Goal: Information Seeking & Learning: Compare options

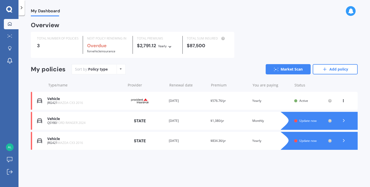
click at [344, 139] on icon at bounding box center [343, 140] width 5 height 5
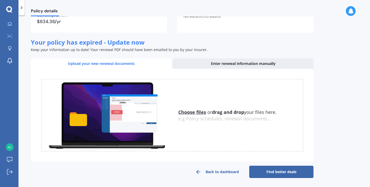
scroll to position [54, 0]
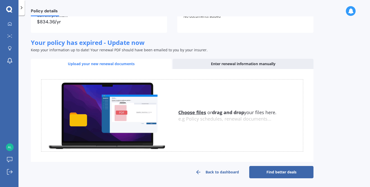
click at [197, 171] on icon at bounding box center [198, 172] width 6 height 6
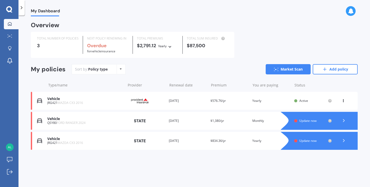
drag, startPoint x: 83, startPoint y: 138, endPoint x: 87, endPoint y: 141, distance: 5.3
click at [87, 141] on div "Vehicle JRG421 MAZDA CX3 2016" at bounding box center [84, 141] width 75 height 8
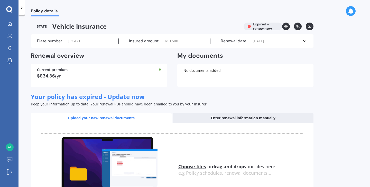
click at [305, 40] on icon at bounding box center [304, 41] width 5 height 5
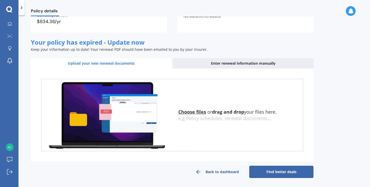
scroll to position [156, 0]
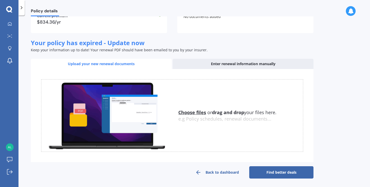
click at [202, 171] on link "Back to dashboard" at bounding box center [217, 172] width 64 height 12
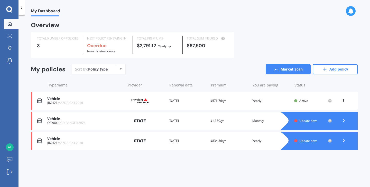
click at [344, 120] on polyline at bounding box center [343, 120] width 1 height 3
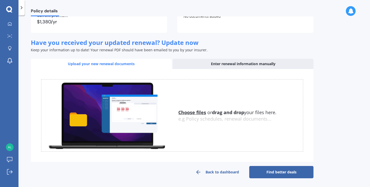
click at [278, 172] on link "Find better deals" at bounding box center [281, 172] width 64 height 12
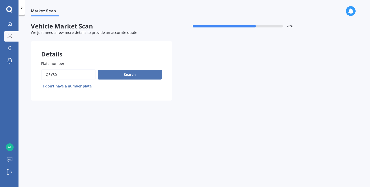
click at [138, 73] on button "Search" at bounding box center [130, 75] width 64 height 10
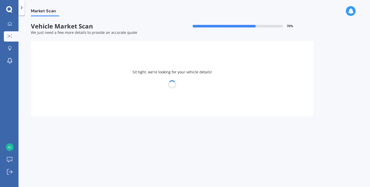
select select "FORD"
select select "RANGER"
select select "11"
select select "04"
select select "1959"
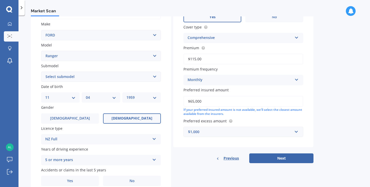
scroll to position [93, 0]
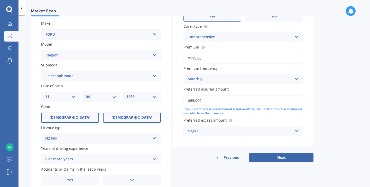
click at [73, 116] on span "Male" at bounding box center [70, 118] width 41 height 4
click at [0, 0] on input "Male" at bounding box center [0, 0] width 0 height 0
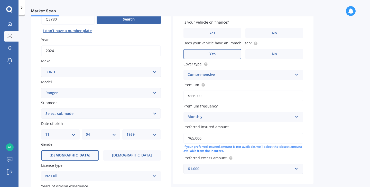
scroll to position [55, 0]
select select "25"
select select "07"
select select "1957"
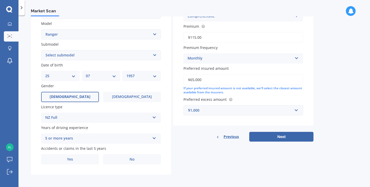
scroll to position [113, 0]
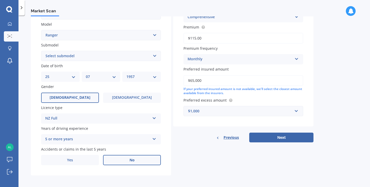
click at [150, 156] on label "No" at bounding box center [132, 160] width 58 height 10
click at [0, 0] on input "No" at bounding box center [0, 0] width 0 height 0
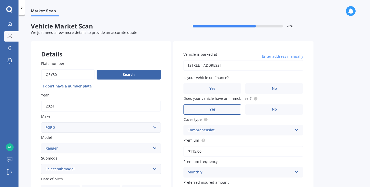
scroll to position [0, 0]
click at [257, 88] on label "No" at bounding box center [274, 88] width 58 height 10
click at [0, 0] on input "No" at bounding box center [0, 0] width 0 height 0
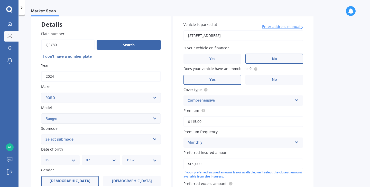
scroll to position [30, 0]
click at [297, 141] on icon at bounding box center [296, 141] width 4 height 4
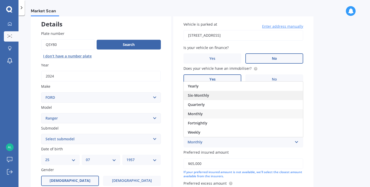
click at [216, 94] on div "Six-Monthly" at bounding box center [243, 95] width 119 height 9
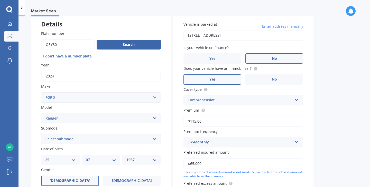
click at [296, 142] on icon at bounding box center [296, 141] width 4 height 4
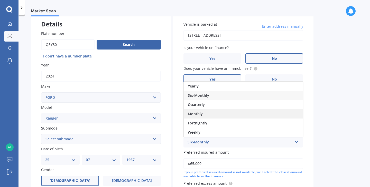
click at [208, 113] on div "Monthly" at bounding box center [243, 113] width 119 height 9
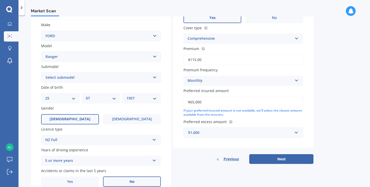
scroll to position [92, 0]
click at [296, 130] on input "text" at bounding box center [241, 133] width 115 height 10
click at [198, 167] on div "Details Plate number Search I don’t have a number plate Year 2024 Make Select m…" at bounding box center [172, 73] width 282 height 248
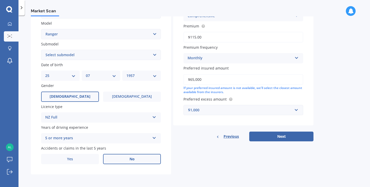
scroll to position [113, 0]
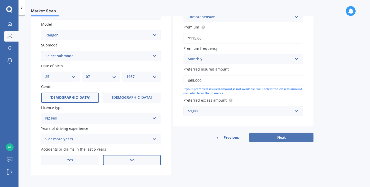
click at [283, 136] on button "Next" at bounding box center [281, 138] width 64 height 10
